Goal: Task Accomplishment & Management: Manage account settings

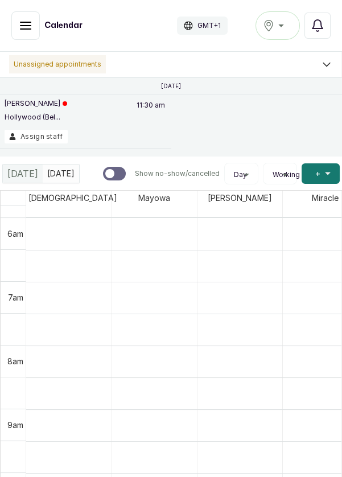
scroll to position [383, 0]
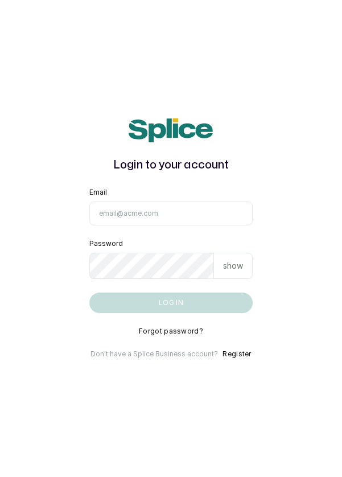
click at [213, 225] on input "Email" at bounding box center [171, 214] width 164 height 24
type input "info@dermaspaceng.com"
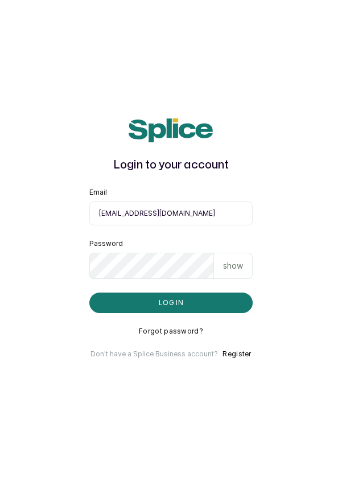
click at [89, 293] on button "Log in" at bounding box center [171, 303] width 164 height 20
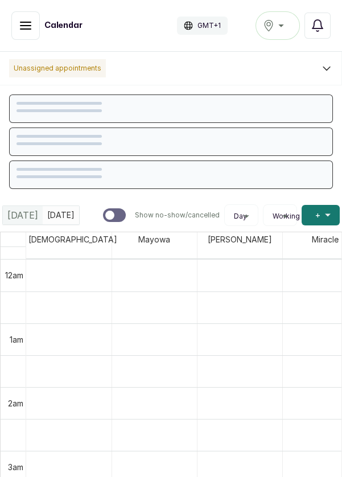
scroll to position [383, 0]
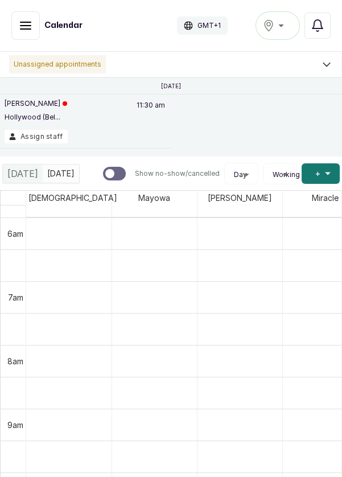
click at [26, 23] on icon "button" at bounding box center [26, 26] width 14 height 14
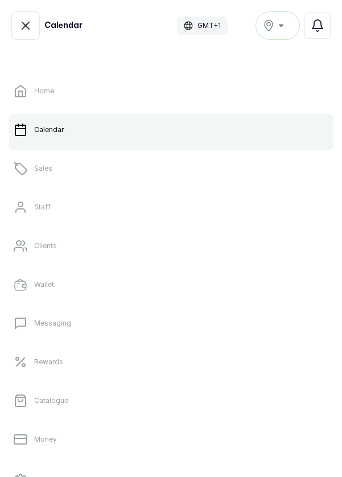
click at [63, 174] on link "Sales" at bounding box center [171, 169] width 324 height 32
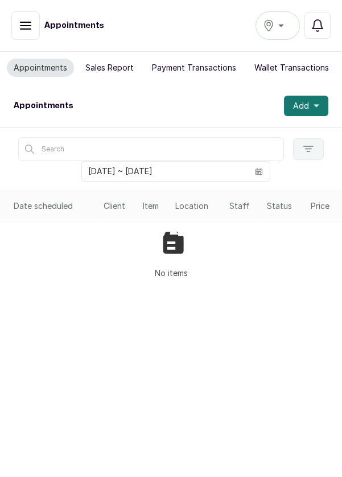
click at [316, 105] on icon "button" at bounding box center [317, 106] width 6 height 3
click at [281, 19] on div "Ikoyi" at bounding box center [278, 26] width 30 height 14
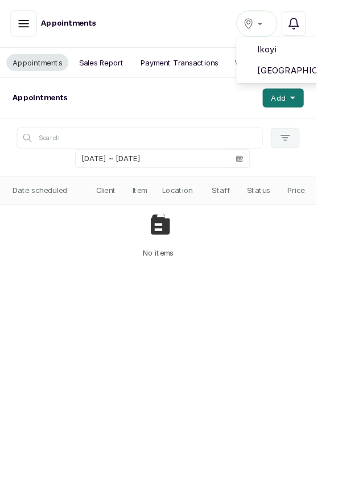
click at [311, 73] on span "Victoria Island" at bounding box center [319, 76] width 82 height 14
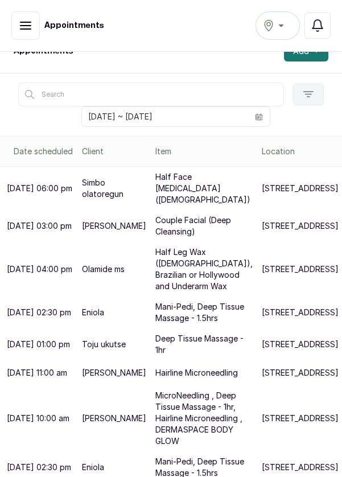
scroll to position [158, 0]
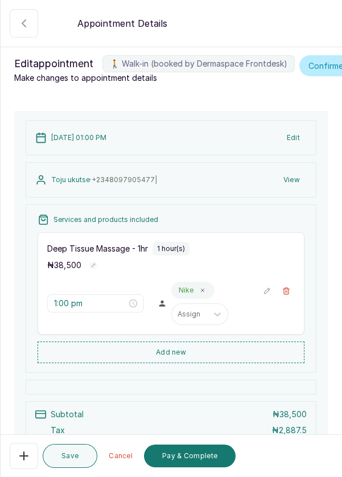
click at [189, 454] on button "Pay & Complete" at bounding box center [190, 456] width 92 height 23
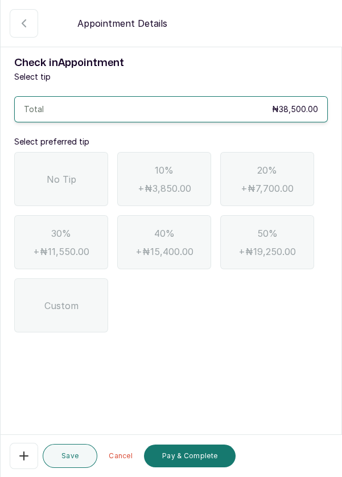
click at [62, 174] on span "No Tip" at bounding box center [62, 179] width 30 height 14
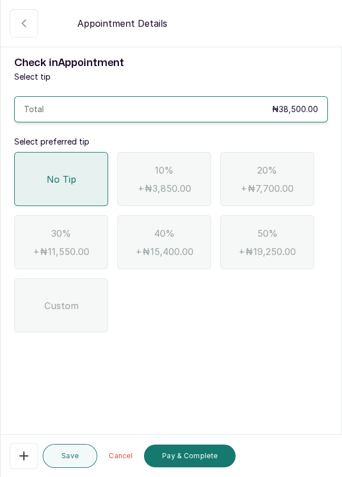
click at [204, 459] on button "Pay & Complete" at bounding box center [190, 456] width 92 height 23
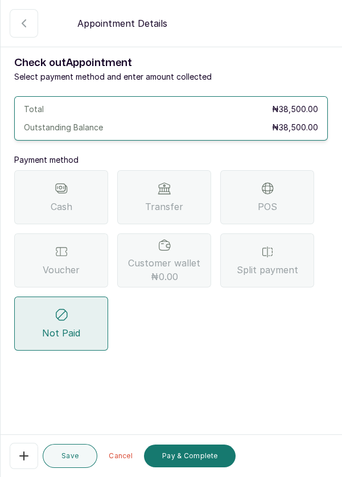
click at [48, 268] on span "Voucher" at bounding box center [61, 270] width 37 height 14
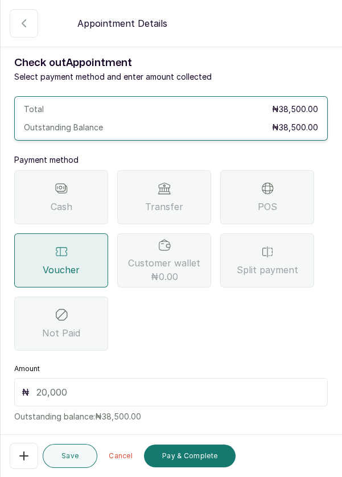
scroll to position [24, 0]
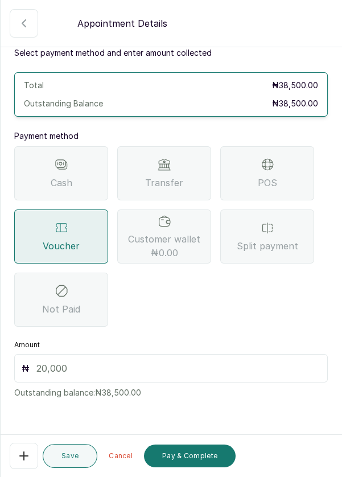
click at [80, 362] on input "text" at bounding box center [178, 369] width 284 height 14
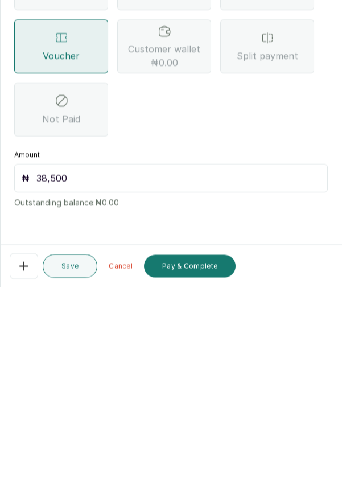
scroll to position [55, 0]
type input "38,500"
click at [203, 461] on button "Pay & Complete" at bounding box center [190, 456] width 92 height 23
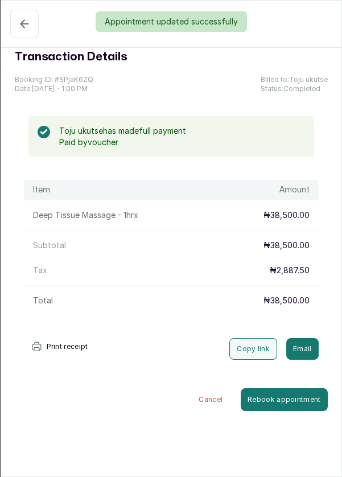
click at [23, 13] on div "Appointment updated successfully" at bounding box center [171, 21] width 342 height 20
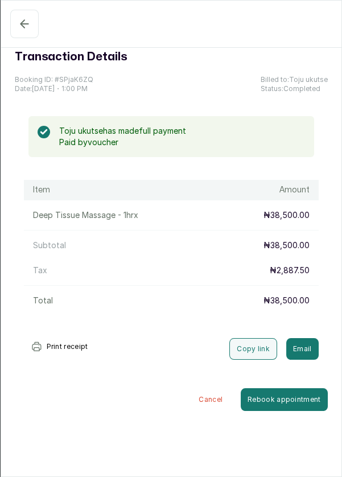
click at [18, 28] on icon "button" at bounding box center [25, 24] width 14 height 14
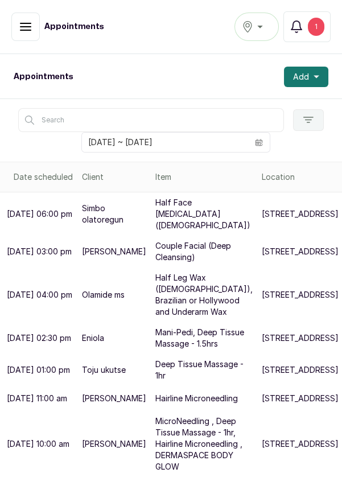
scroll to position [19, 0]
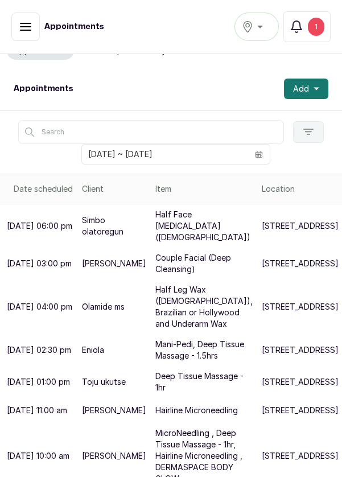
click at [323, 89] on button "Add" at bounding box center [306, 89] width 44 height 20
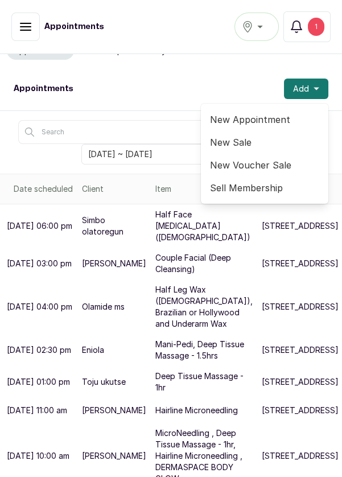
click at [278, 119] on span "New Appointment" at bounding box center [264, 120] width 109 height 14
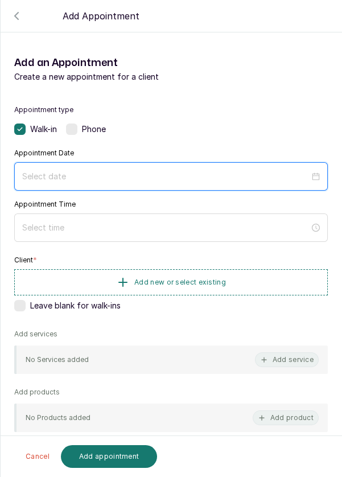
click at [124, 171] on input at bounding box center [165, 176] width 287 height 13
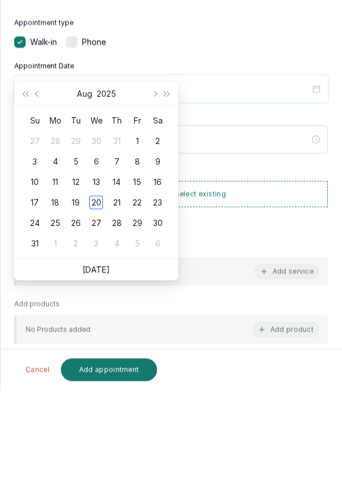
scroll to position [92, 0]
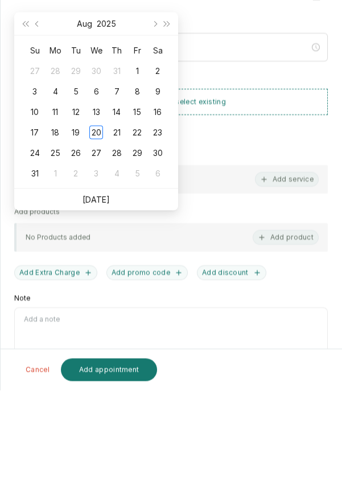
click at [97, 281] on link "[DATE]" at bounding box center [96, 286] width 27 height 10
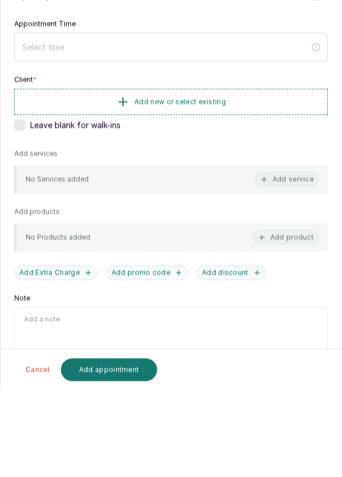
type input "[DATE]"
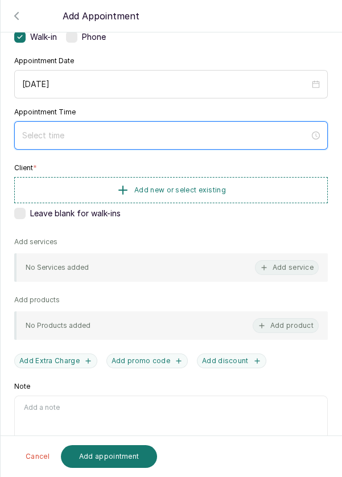
click at [90, 130] on input at bounding box center [165, 135] width 287 height 13
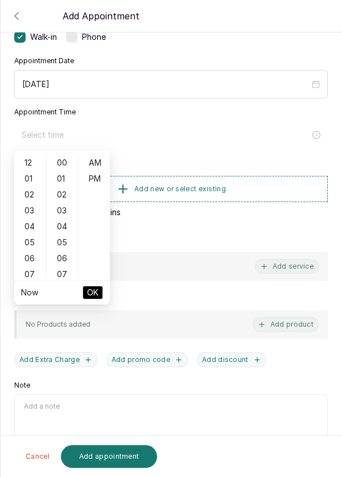
click at [30, 183] on div "01" at bounding box center [30, 179] width 27 height 16
click at [98, 180] on div "PM" at bounding box center [94, 179] width 27 height 16
type input "1:00 pm"
click at [96, 291] on span "OK" at bounding box center [92, 293] width 11 height 22
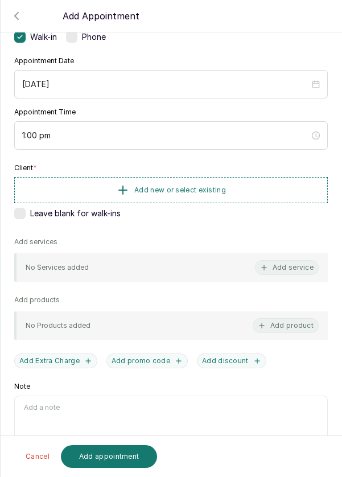
click at [229, 188] on button "Add new or select existing" at bounding box center [171, 190] width 314 height 26
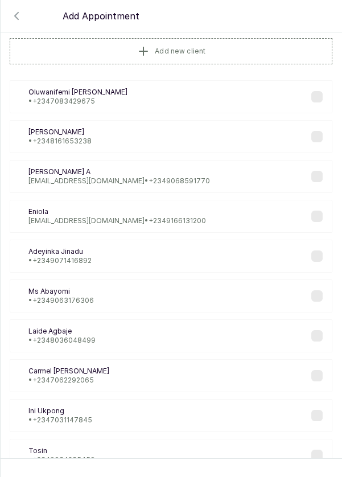
scroll to position [0, 0]
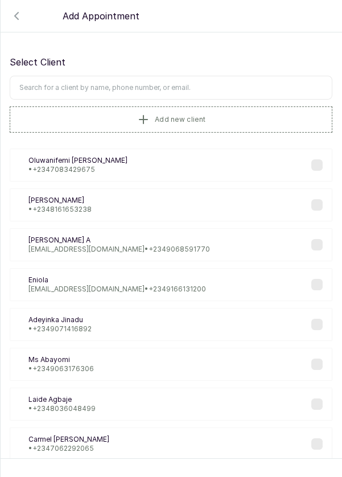
click at [191, 84] on input "text" at bounding box center [171, 88] width 323 height 24
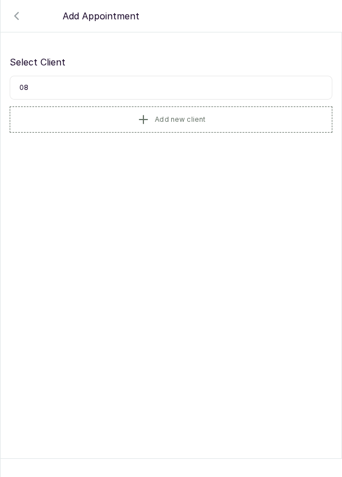
type input "0"
click at [213, 116] on button "Add new client" at bounding box center [171, 119] width 323 height 26
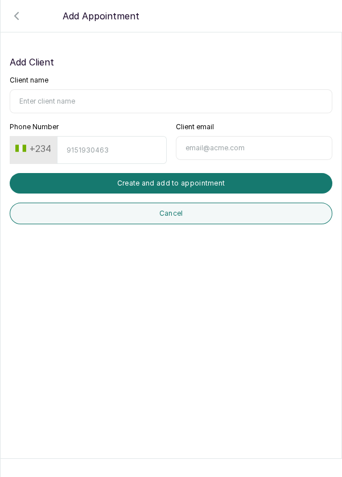
click at [93, 96] on input "Client name" at bounding box center [171, 101] width 323 height 24
type input "[PERSON_NAME]"
click at [112, 154] on input "Phone Number" at bounding box center [111, 150] width 109 height 28
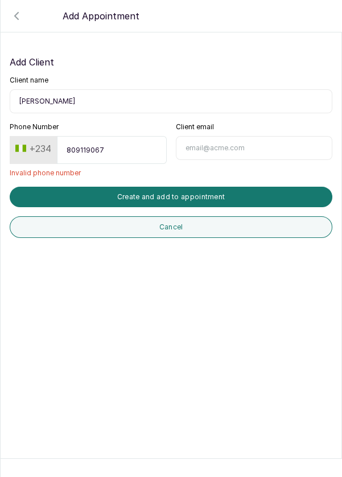
type input "8091190675"
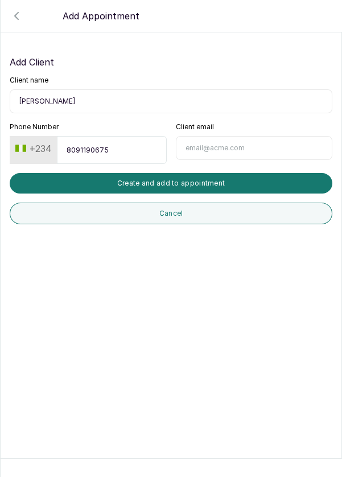
click at [195, 176] on button "Create and add to appointment" at bounding box center [171, 183] width 323 height 20
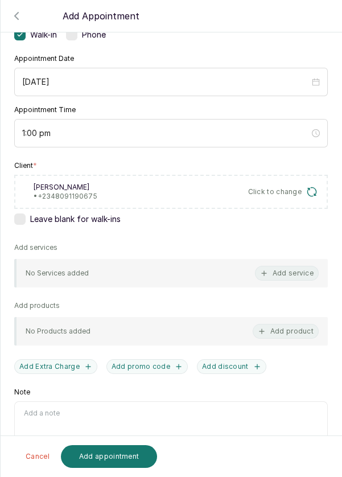
scroll to position [101, 0]
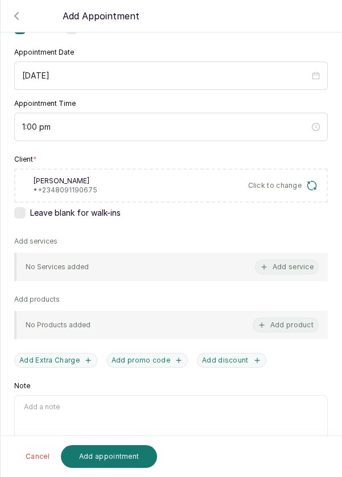
click at [301, 265] on button "Add service" at bounding box center [287, 267] width 64 height 15
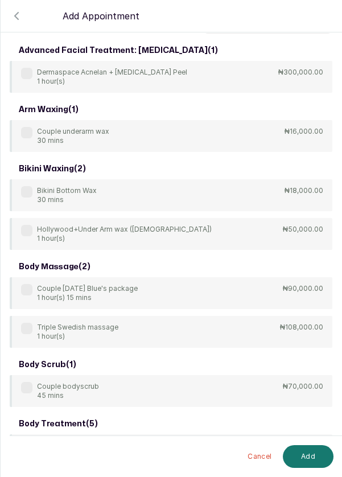
scroll to position [0, 0]
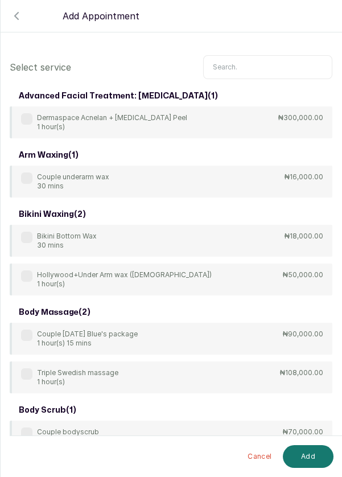
click at [257, 67] on input "text" at bounding box center [267, 67] width 129 height 24
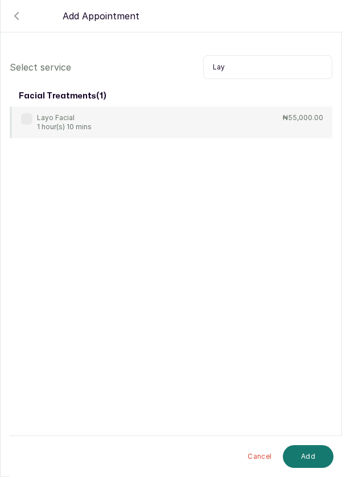
type input "Lay"
click at [19, 117] on div "Layo Facial 1 hour(s) 10 mins ₦55,000.00" at bounding box center [171, 122] width 323 height 32
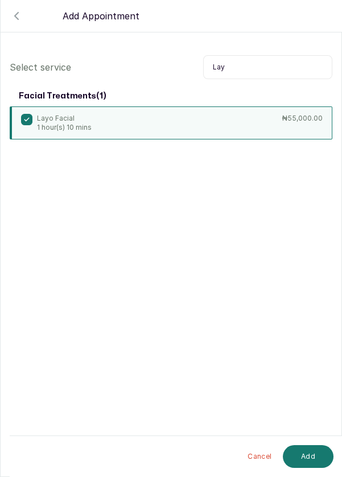
click at [316, 457] on button "Add" at bounding box center [308, 456] width 51 height 23
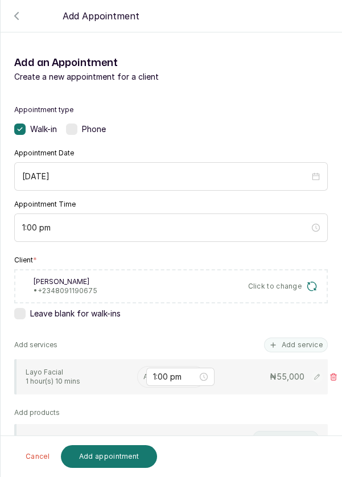
click at [143, 377] on input "text" at bounding box center [144, 377] width 2 height 8
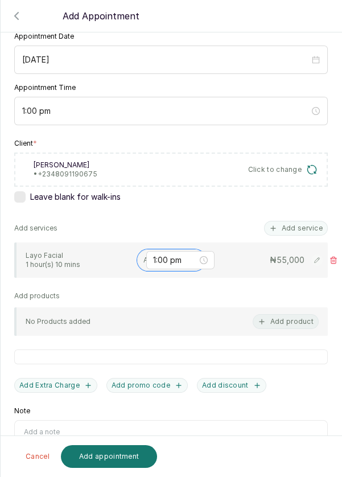
scroll to position [118, 0]
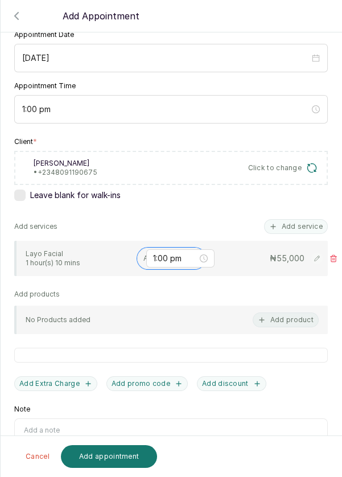
click at [143, 254] on input "text" at bounding box center [144, 258] width 2 height 8
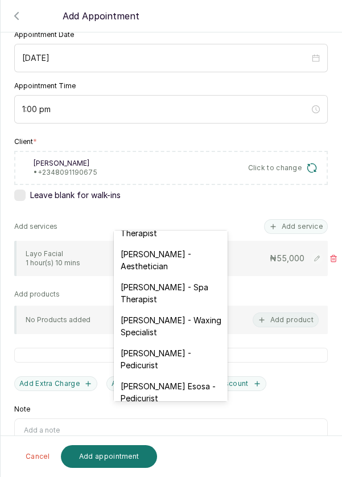
scroll to position [22, 0]
click at [144, 257] on div "[PERSON_NAME] - Aesthetician" at bounding box center [171, 260] width 114 height 33
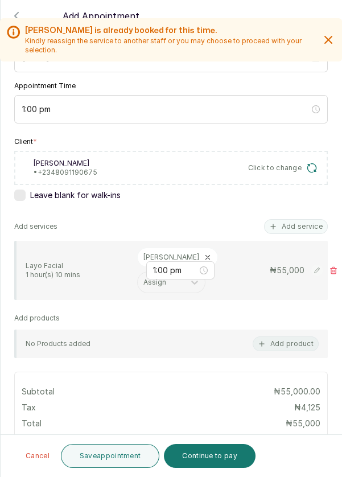
click at [105, 453] on button "Save appointment" at bounding box center [110, 456] width 99 height 24
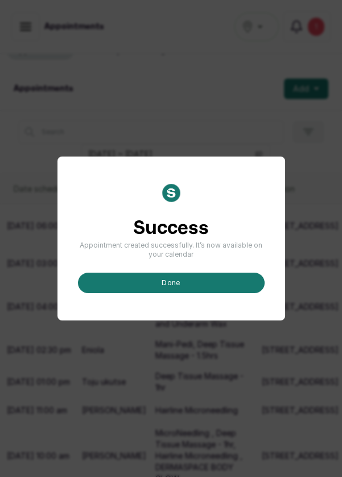
click at [198, 293] on button "done" at bounding box center [171, 283] width 187 height 20
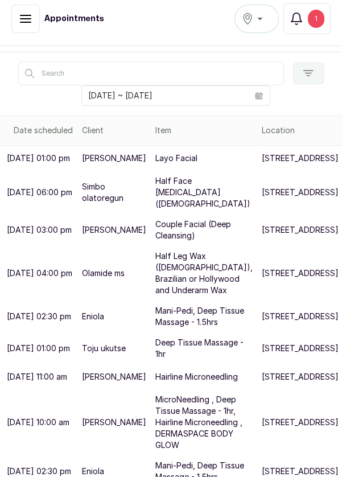
scroll to position [69, 0]
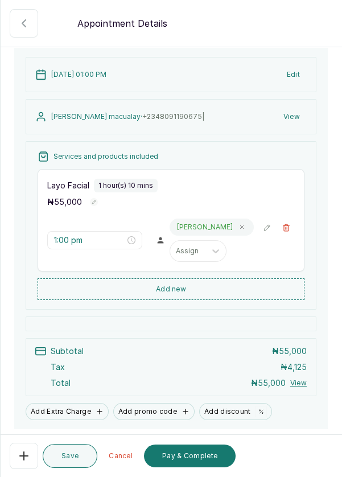
scroll to position [66, 0]
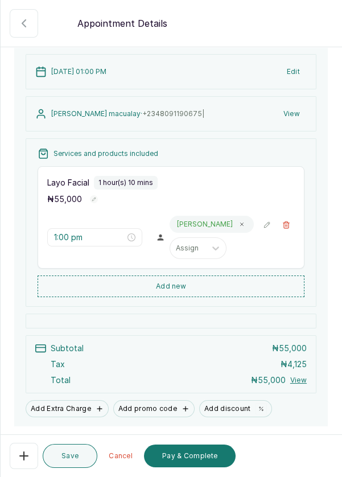
click at [209, 467] on button "Pay & Complete" at bounding box center [190, 456] width 92 height 23
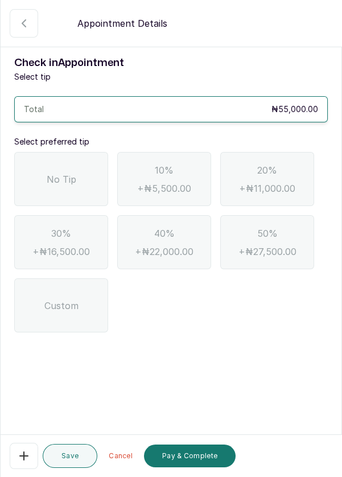
scroll to position [0, 0]
click at [64, 184] on span "No Tip" at bounding box center [62, 179] width 30 height 14
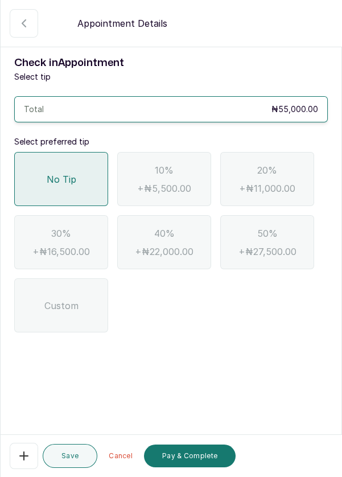
click at [204, 467] on button "Pay & Complete" at bounding box center [190, 456] width 92 height 23
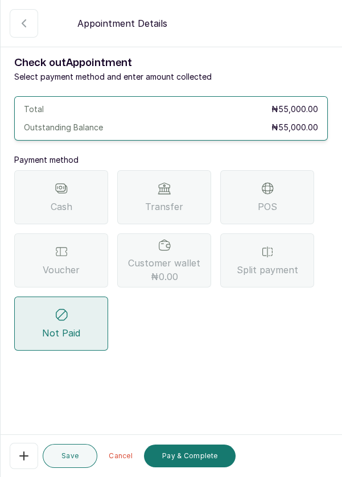
click at [194, 467] on button "Pay & Complete" at bounding box center [190, 456] width 92 height 23
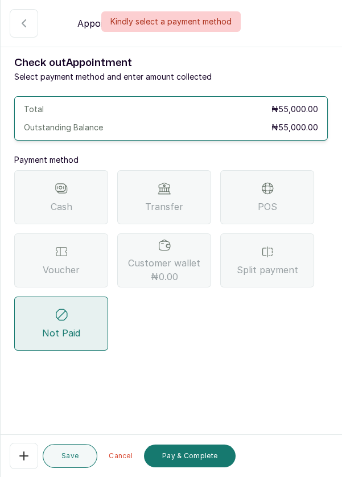
click at [175, 202] on span "Transfer" at bounding box center [164, 207] width 38 height 14
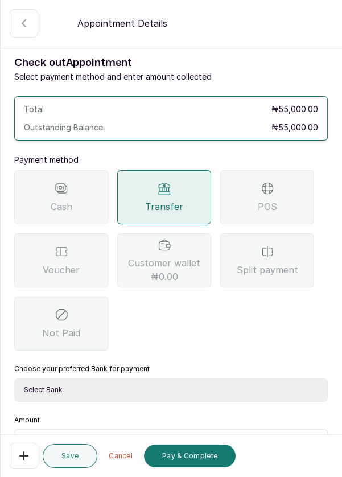
click at [105, 387] on select "Select Bank DERMASPACE ESTHETIC & WELLNESS CENT Sterling Bank DERMASPACEEST/DER…" at bounding box center [171, 390] width 314 height 24
select select "818ea5c0-5b47-4751-8f35-6fc14409c533"
click at [88, 442] on input "text" at bounding box center [178, 444] width 284 height 14
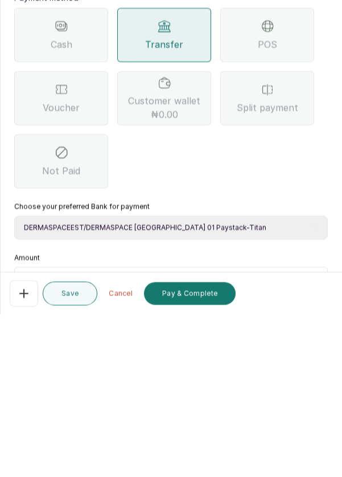
scroll to position [55, 0]
type input "55"
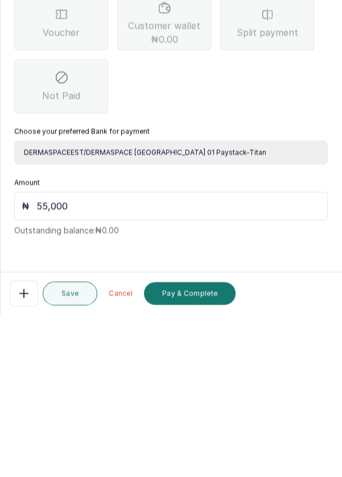
scroll to position [8, 0]
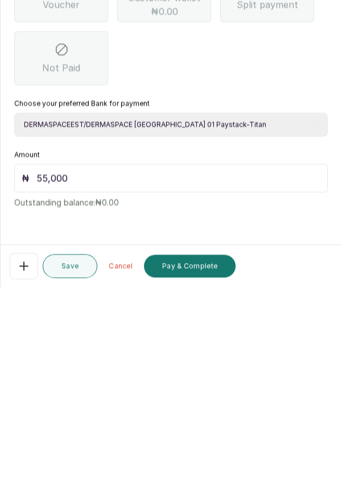
type input "55,000"
click at [210, 458] on button "Pay & Complete" at bounding box center [190, 456] width 92 height 23
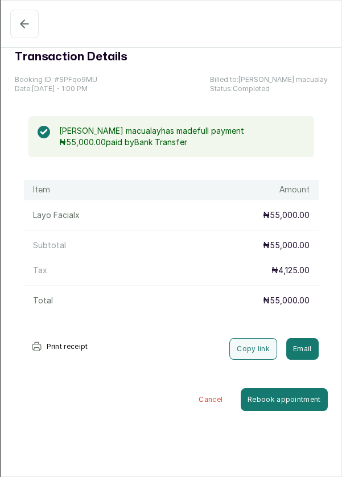
click at [19, 22] on icon "button" at bounding box center [25, 24] width 14 height 14
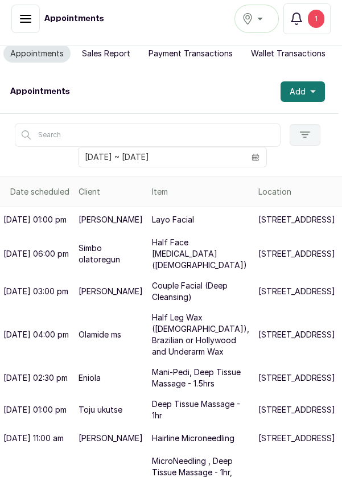
scroll to position [0, 3]
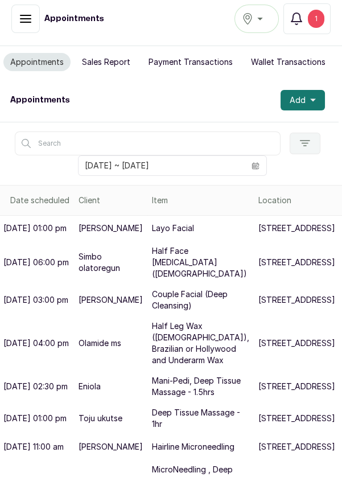
click at [320, 96] on button "Add" at bounding box center [303, 100] width 44 height 20
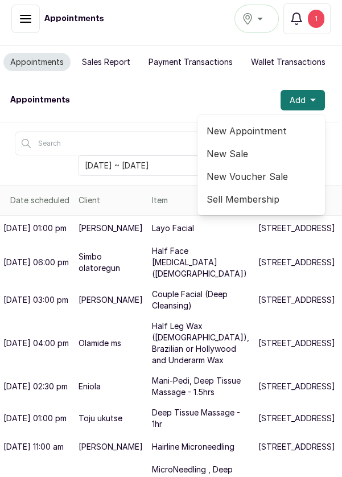
click at [252, 132] on span "New Appointment" at bounding box center [261, 131] width 109 height 14
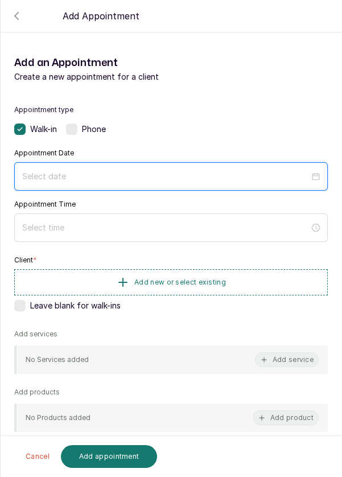
click at [165, 171] on input at bounding box center [165, 176] width 287 height 13
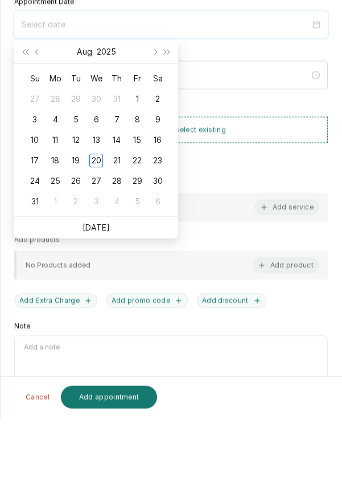
scroll to position [8, 0]
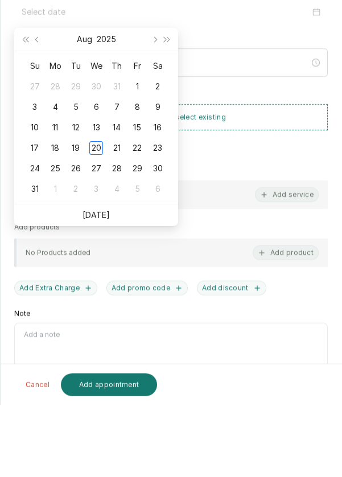
click at [105, 285] on link "[DATE]" at bounding box center [96, 287] width 27 height 10
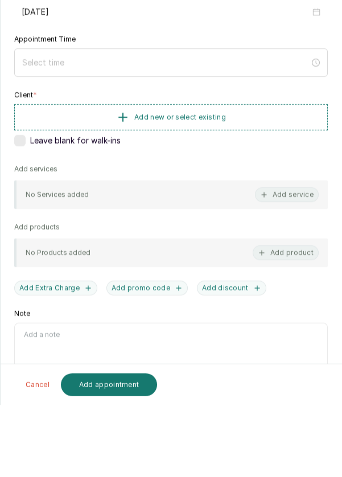
type input "[DATE]"
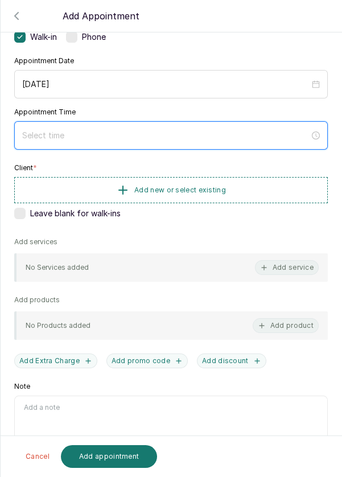
click at [100, 134] on input at bounding box center [165, 135] width 287 height 13
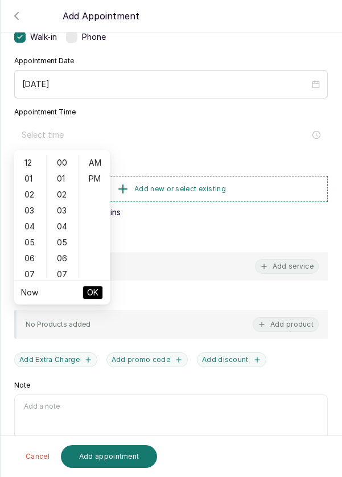
click at [26, 184] on div "01" at bounding box center [30, 179] width 27 height 16
click at [104, 179] on div "PM" at bounding box center [94, 179] width 27 height 16
type input "1:00 pm"
click at [96, 293] on span "OK" at bounding box center [92, 293] width 11 height 22
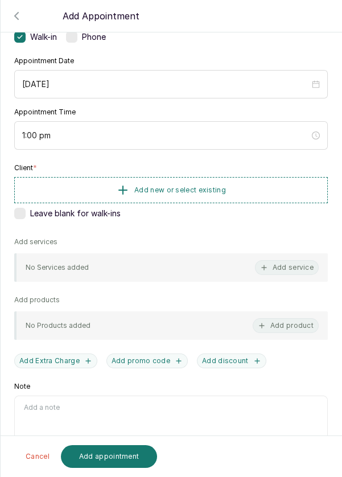
click at [268, 186] on button "Add new or select existing" at bounding box center [171, 190] width 314 height 26
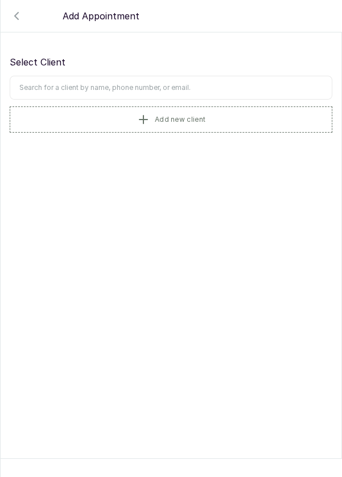
scroll to position [0, 0]
click at [223, 84] on input "text" at bounding box center [171, 88] width 323 height 24
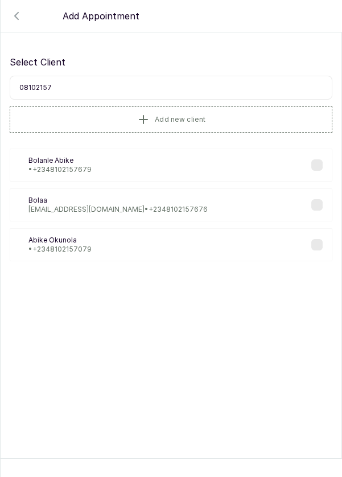
type input "081021576"
click at [105, 168] on div "BA Bolanle Abike • [PHONE_NUMBER]" at bounding box center [171, 165] width 323 height 33
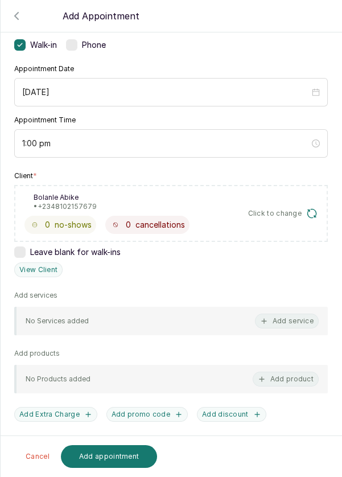
scroll to position [87, 0]
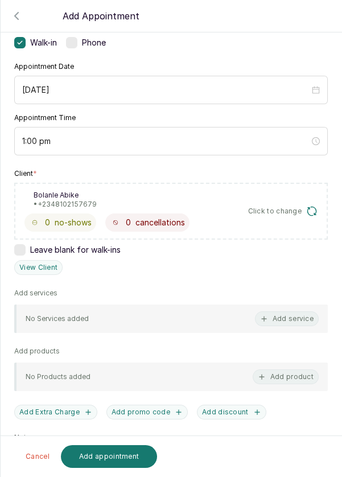
click at [295, 320] on button "Add service" at bounding box center [287, 318] width 64 height 15
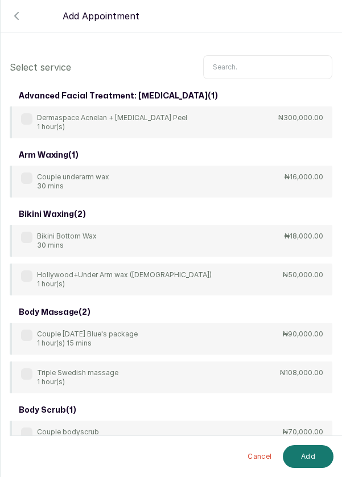
scroll to position [0, 0]
click at [250, 64] on input "text" at bounding box center [267, 67] width 129 height 24
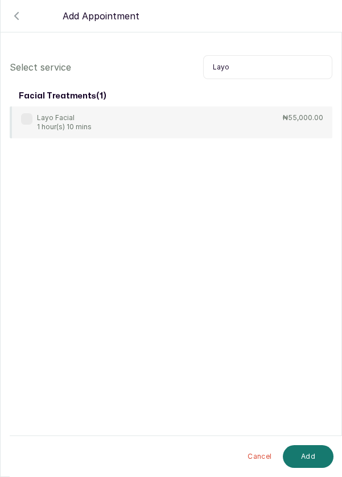
type input "Layo"
click at [26, 108] on div "Layo Facial 1 hour(s) 10 mins ₦55,000.00" at bounding box center [171, 122] width 323 height 32
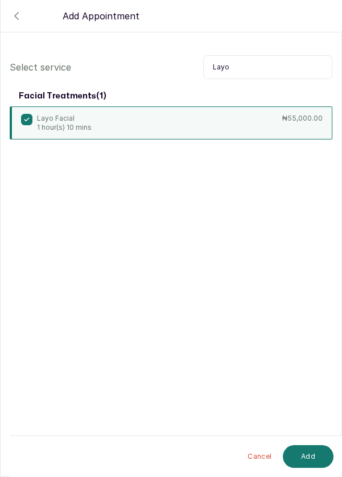
click at [304, 458] on button "Add" at bounding box center [308, 456] width 51 height 23
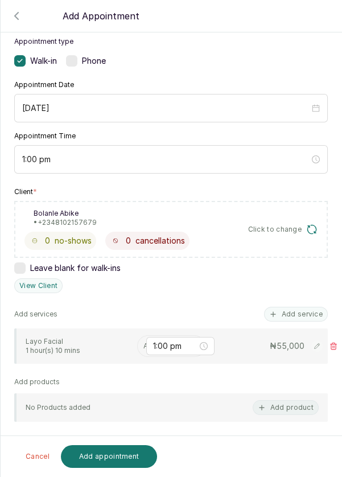
scroll to position [68, 0]
click at [143, 344] on input "text" at bounding box center [144, 347] width 2 height 8
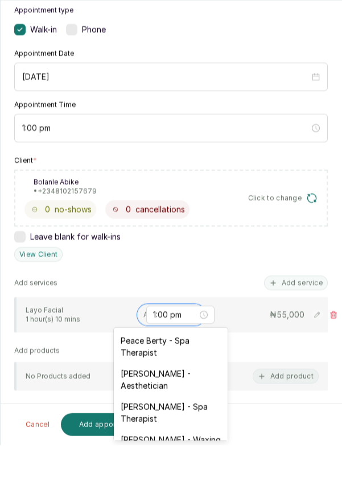
scroll to position [10, 0]
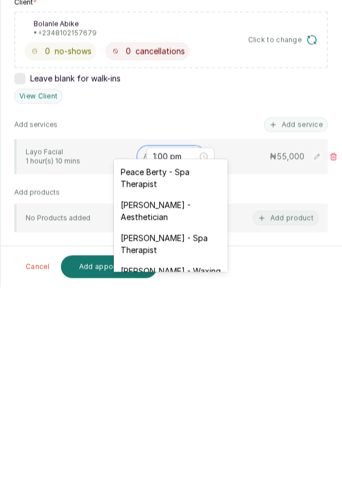
click at [194, 396] on div "[PERSON_NAME] - Aesthetician" at bounding box center [171, 400] width 114 height 33
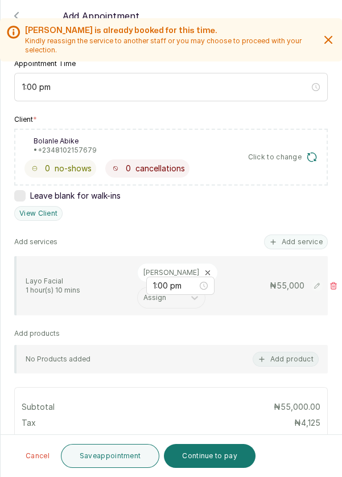
scroll to position [141, 0]
click at [122, 458] on button "Save appointment" at bounding box center [110, 456] width 99 height 24
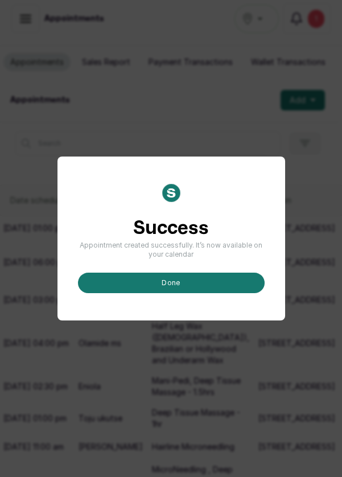
click at [177, 293] on button "done" at bounding box center [171, 283] width 187 height 20
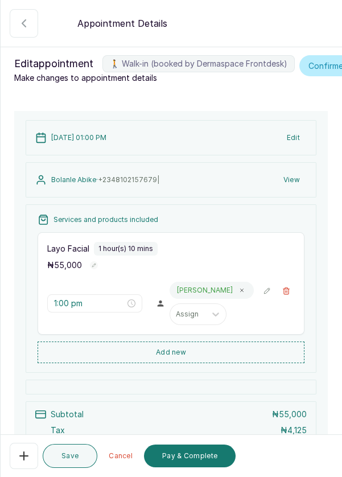
scroll to position [72, 0]
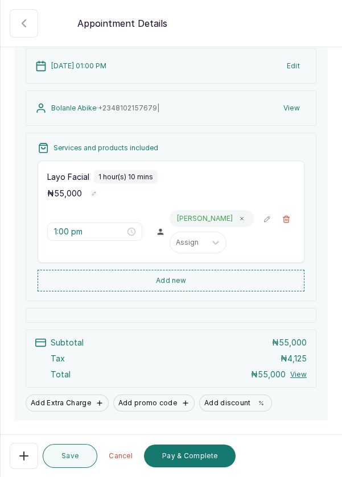
click at [200, 461] on button "Pay & Complete" at bounding box center [190, 456] width 92 height 23
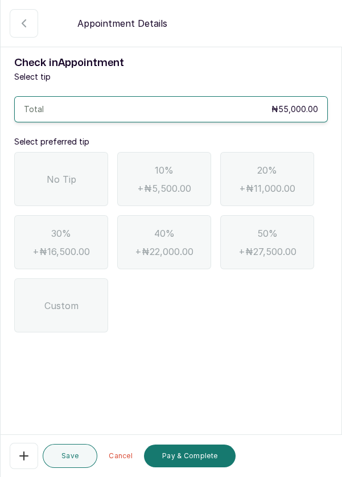
scroll to position [0, 0]
click at [48, 177] on span "No Tip" at bounding box center [62, 179] width 30 height 14
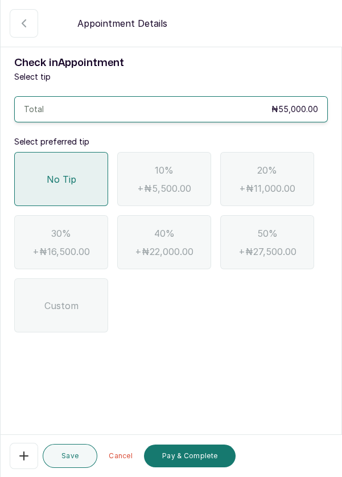
click at [184, 459] on button "Pay & Complete" at bounding box center [190, 456] width 92 height 23
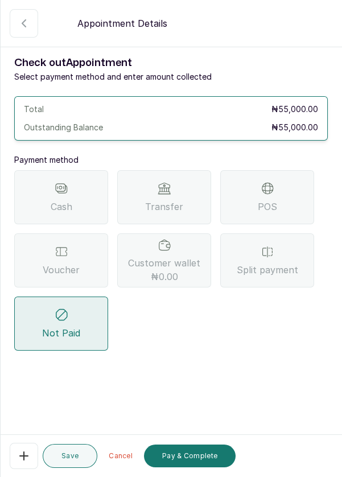
click at [175, 200] on span "Transfer" at bounding box center [164, 207] width 38 height 14
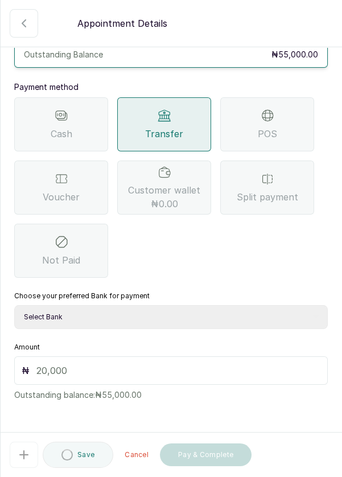
scroll to position [74, 0]
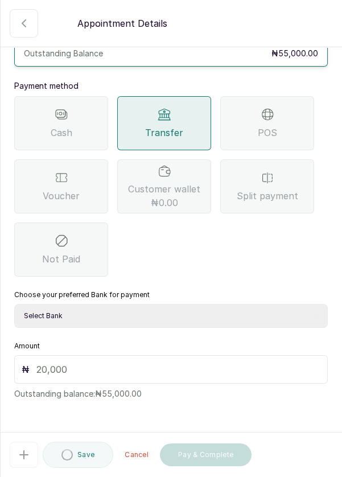
click at [333, 373] on div "Check out Appointment Select payment method and enter amount collected Total ₦5…" at bounding box center [171, 190] width 341 height 437
click at [84, 310] on select "Select Bank DERMASPACE ESTHETIC & WELLNESS CENT Sterling Bank DERMASPACEEST/DER…" at bounding box center [171, 316] width 314 height 24
select select "818ea5c0-5b47-4751-8f35-6fc14409c533"
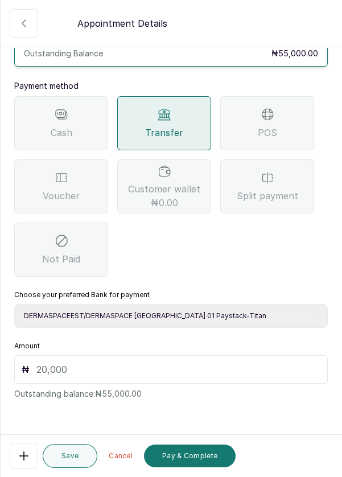
click at [78, 368] on input "text" at bounding box center [178, 370] width 284 height 14
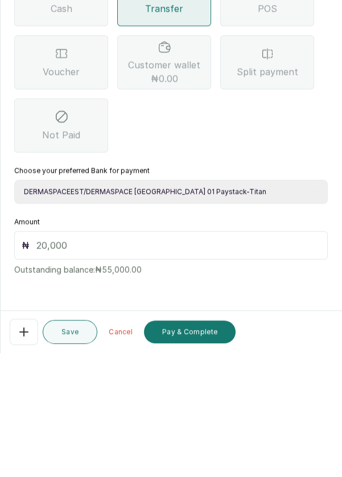
scroll to position [48, 0]
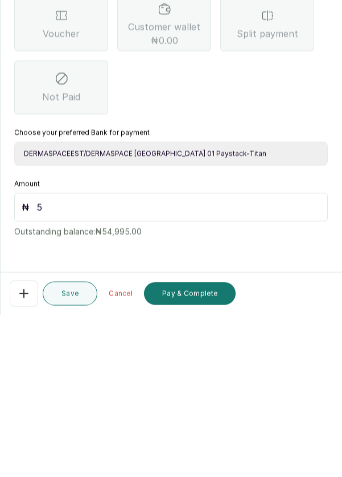
type input "55"
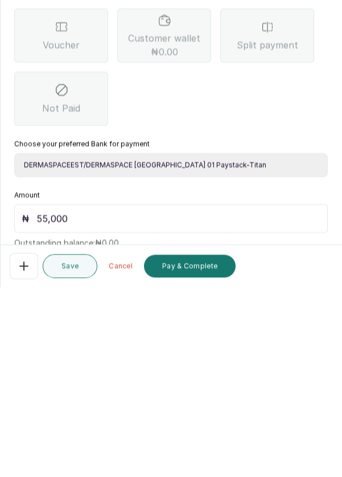
scroll to position [75, 0]
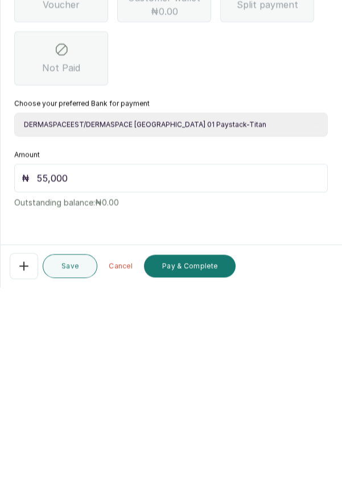
type input "55,000"
click at [202, 459] on button "Pay & Complete" at bounding box center [190, 456] width 92 height 23
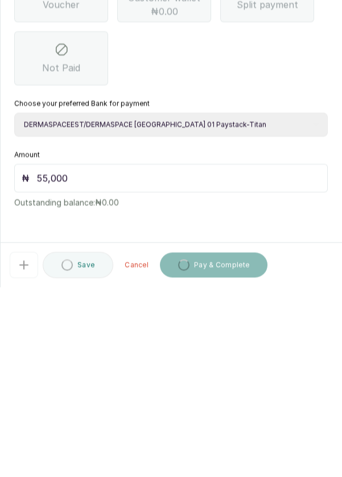
scroll to position [8, 0]
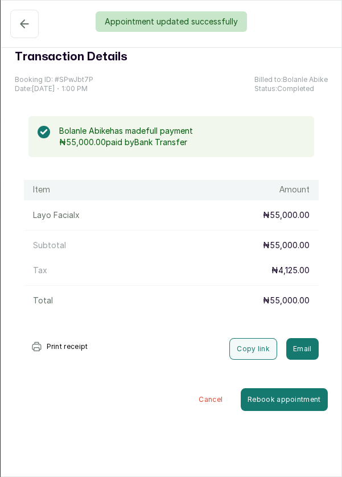
click at [18, 32] on button "Completed" at bounding box center [24, 24] width 28 height 28
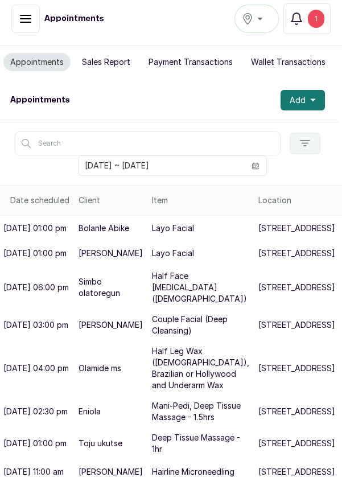
click at [322, 15] on div "1" at bounding box center [316, 19] width 17 height 18
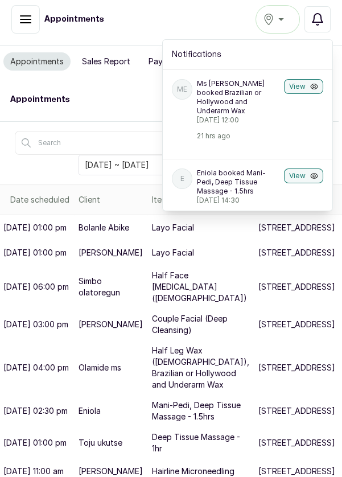
click at [310, 80] on button "View" at bounding box center [303, 86] width 39 height 15
